Goal: Find specific page/section: Find specific page/section

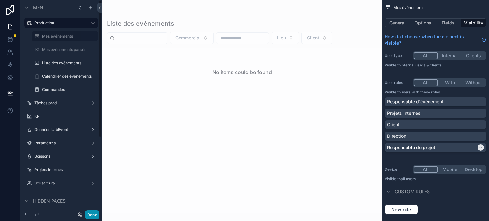
click at [94, 210] on button "Done" at bounding box center [92, 214] width 14 height 9
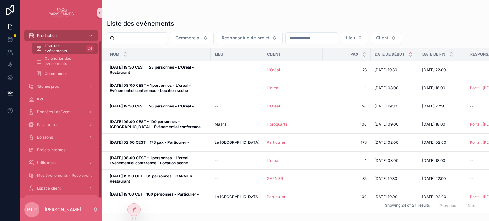
scroll to position [17, 0]
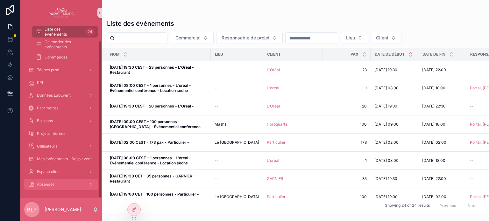
click at [60, 180] on div "Absences" at bounding box center [61, 184] width 66 height 10
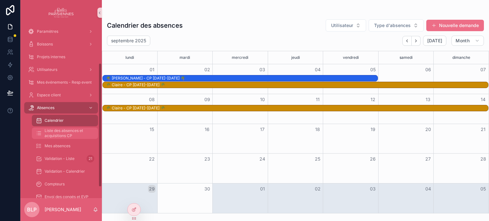
scroll to position [59, 0]
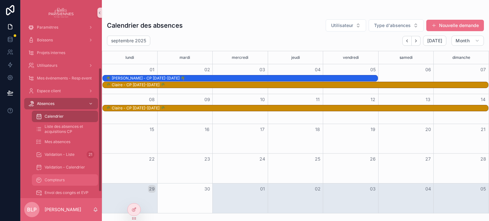
click at [70, 179] on div "Compteurs" at bounding box center [65, 180] width 59 height 10
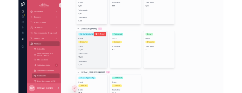
scroll to position [318, 0]
